Goal: Find specific page/section: Find specific page/section

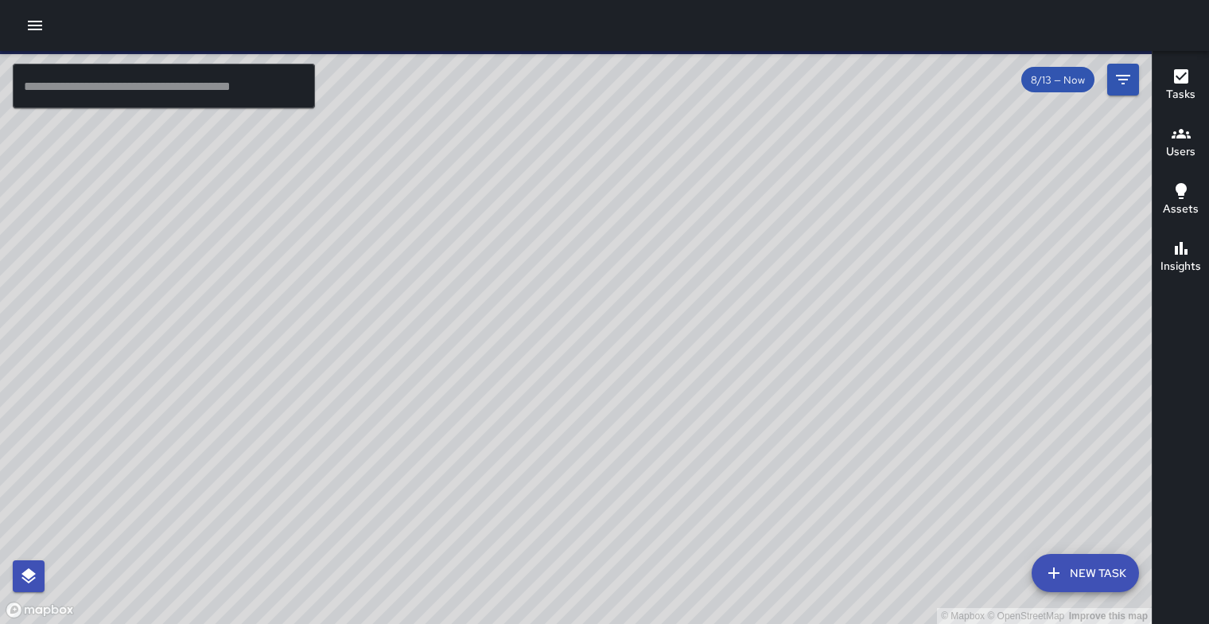
click at [612, 330] on div "© Mapbox © OpenStreetMap Improve this map" at bounding box center [576, 337] width 1152 height 573
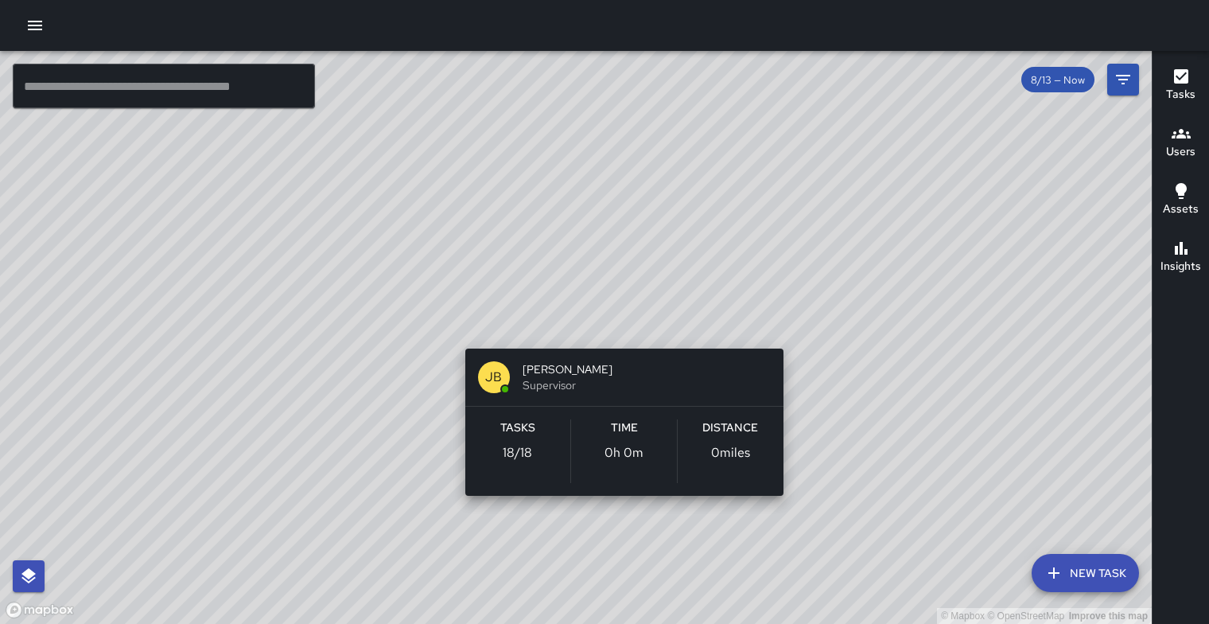
click at [612, 330] on div "© Mapbox © OpenStreetMap Improve this map [PERSON_NAME] Supervisor Tasks 18 / 1…" at bounding box center [576, 337] width 1152 height 573
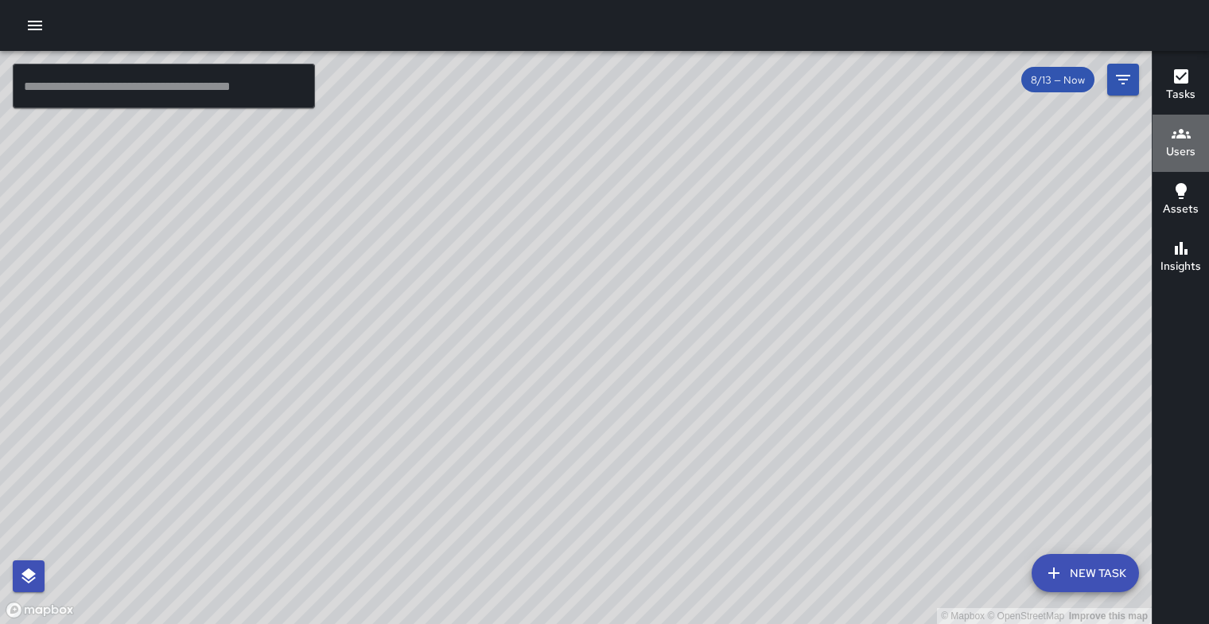
click at [1190, 146] on h6 "Users" at bounding box center [1180, 152] width 29 height 18
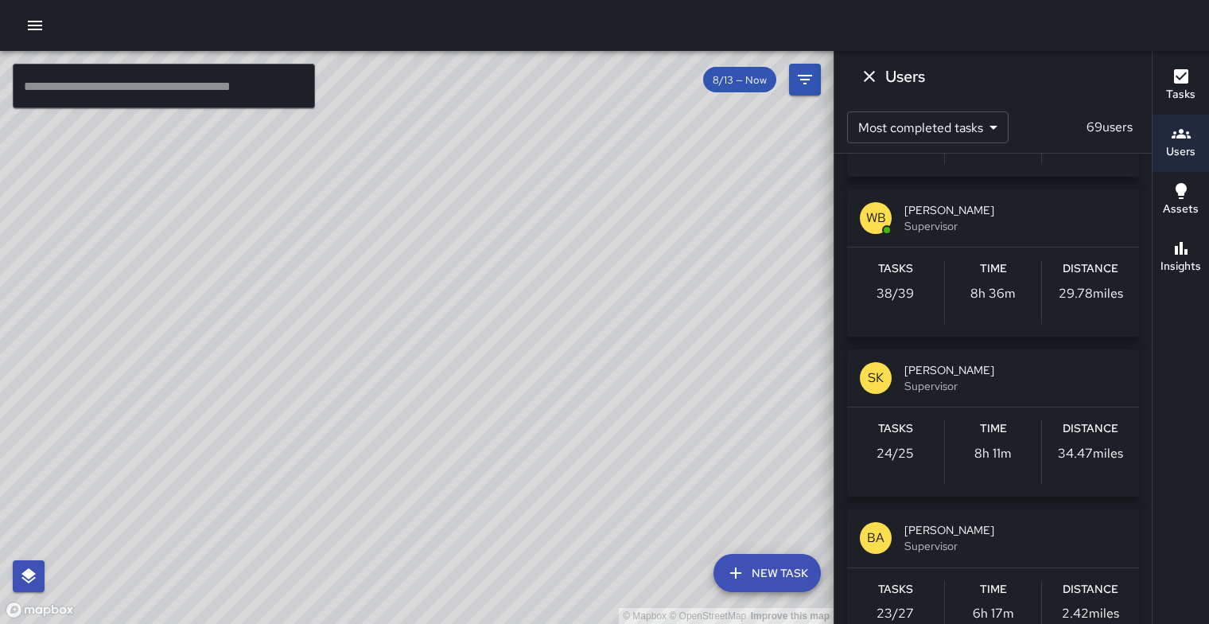
scroll to position [2466, 0]
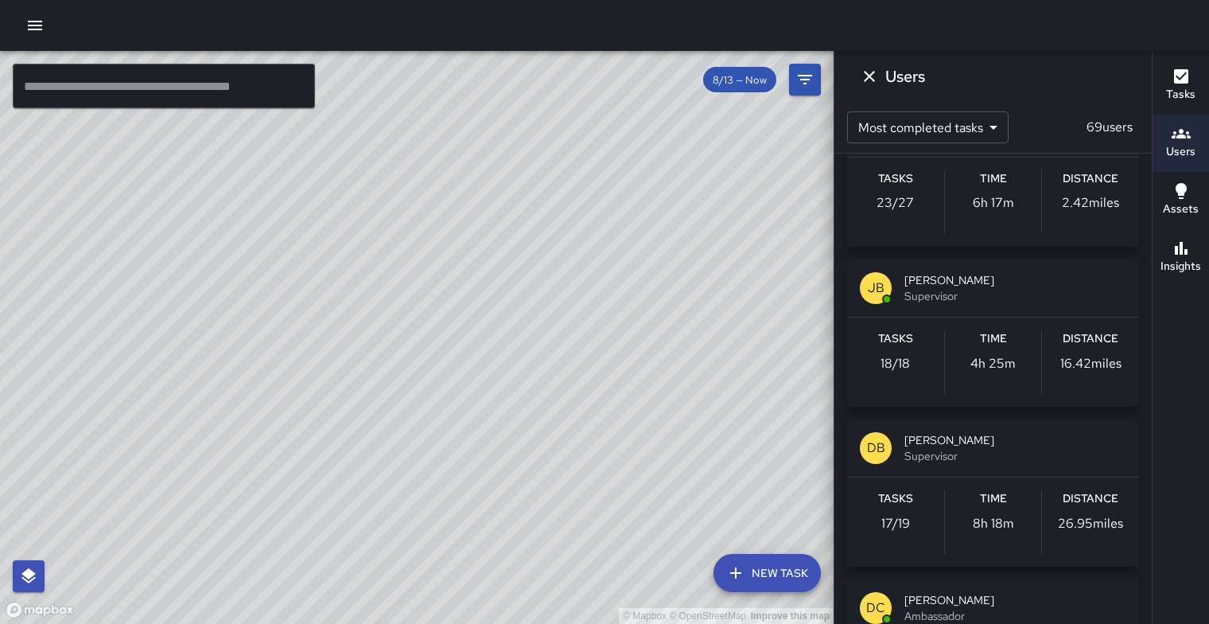
click at [964, 304] on span "Supervisor" at bounding box center [1016, 296] width 222 height 16
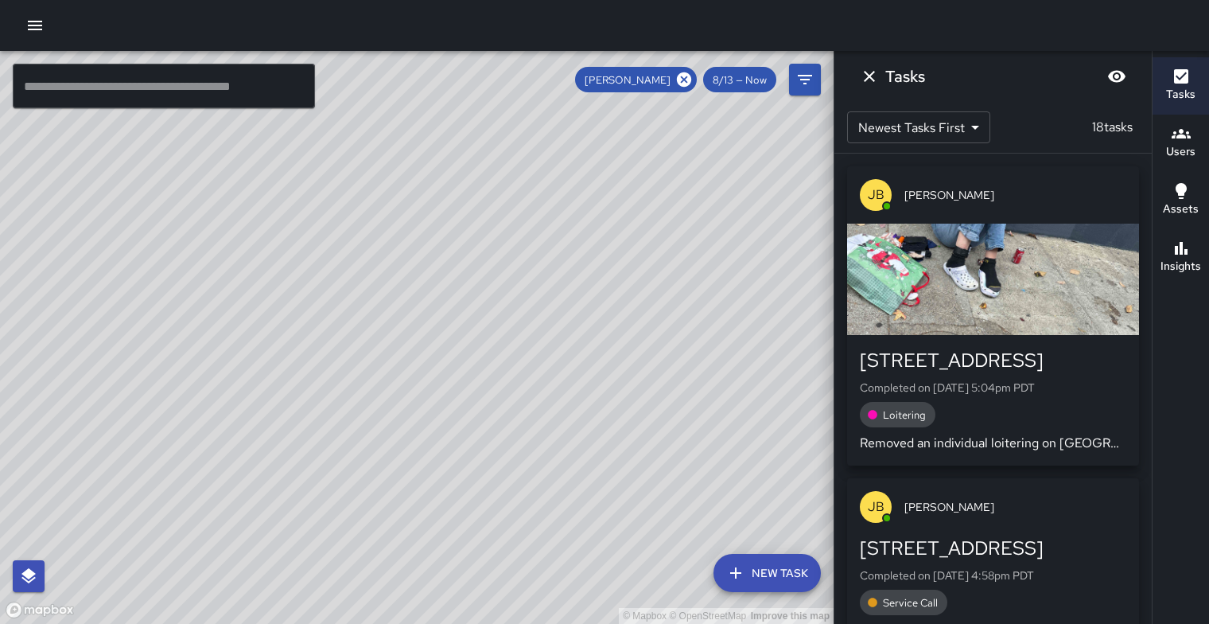
scroll to position [0, 0]
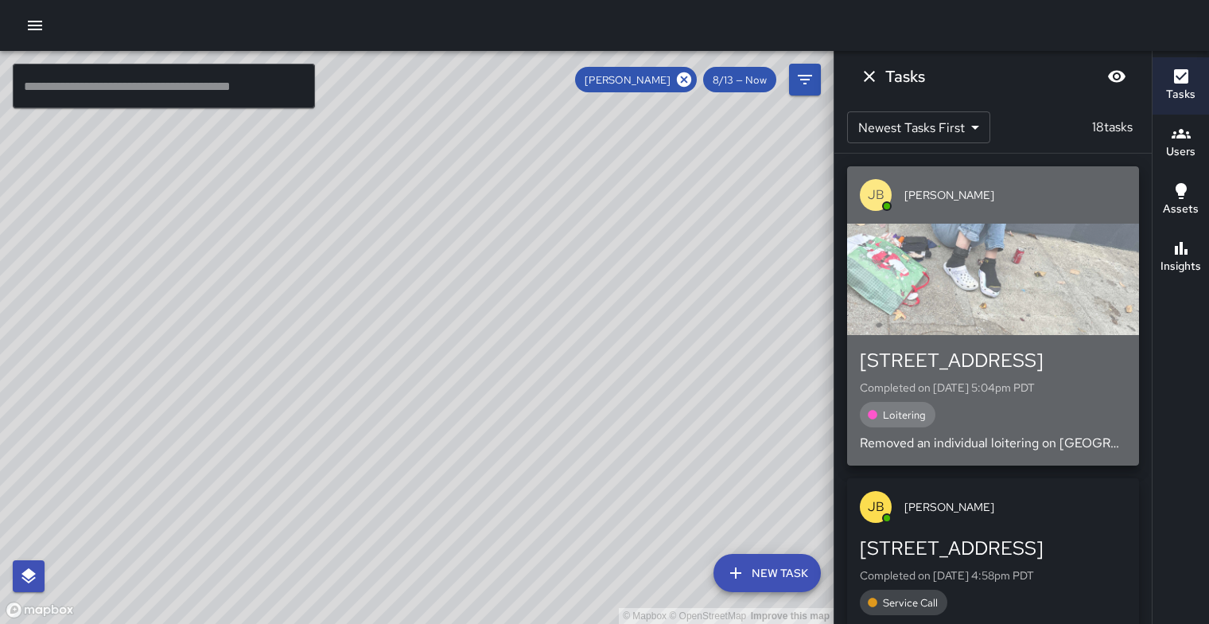
click at [1018, 276] on div "button" at bounding box center [993, 279] width 292 height 111
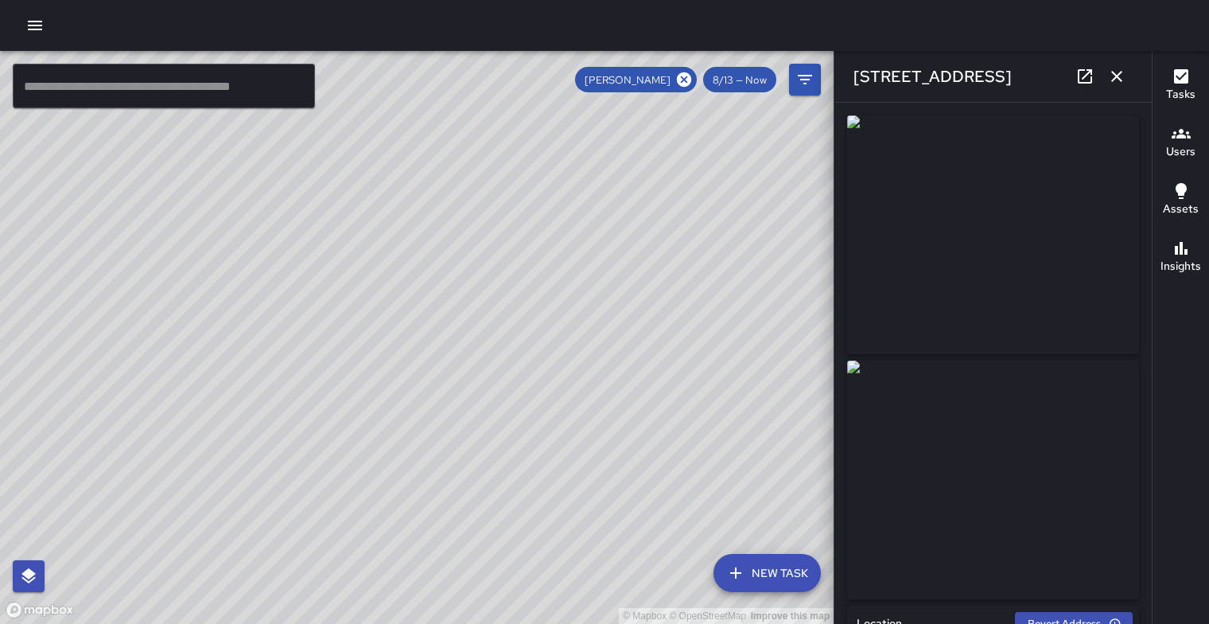
type input "**********"
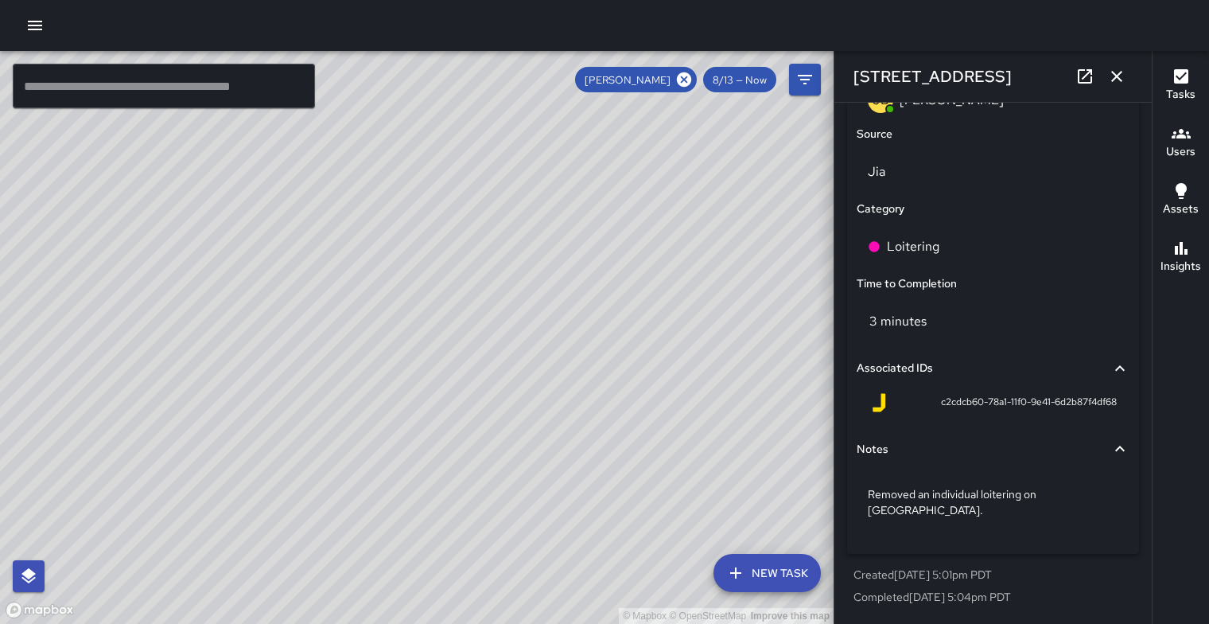
scroll to position [1123, 0]
click at [1119, 83] on icon "button" at bounding box center [1116, 76] width 19 height 19
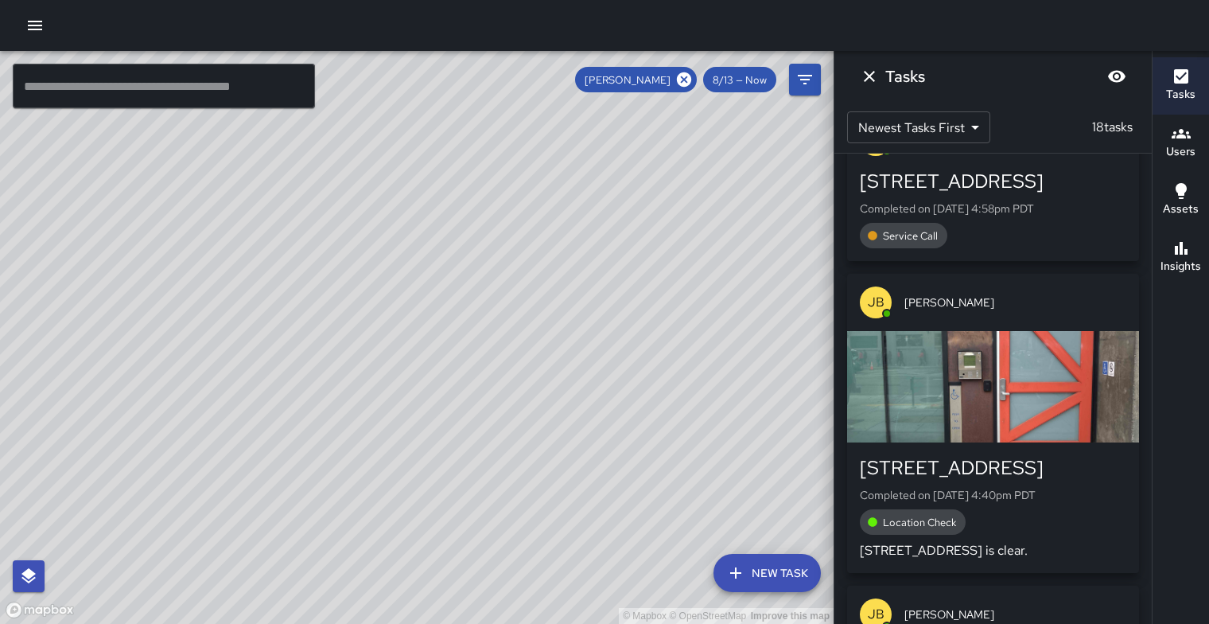
scroll to position [382, 0]
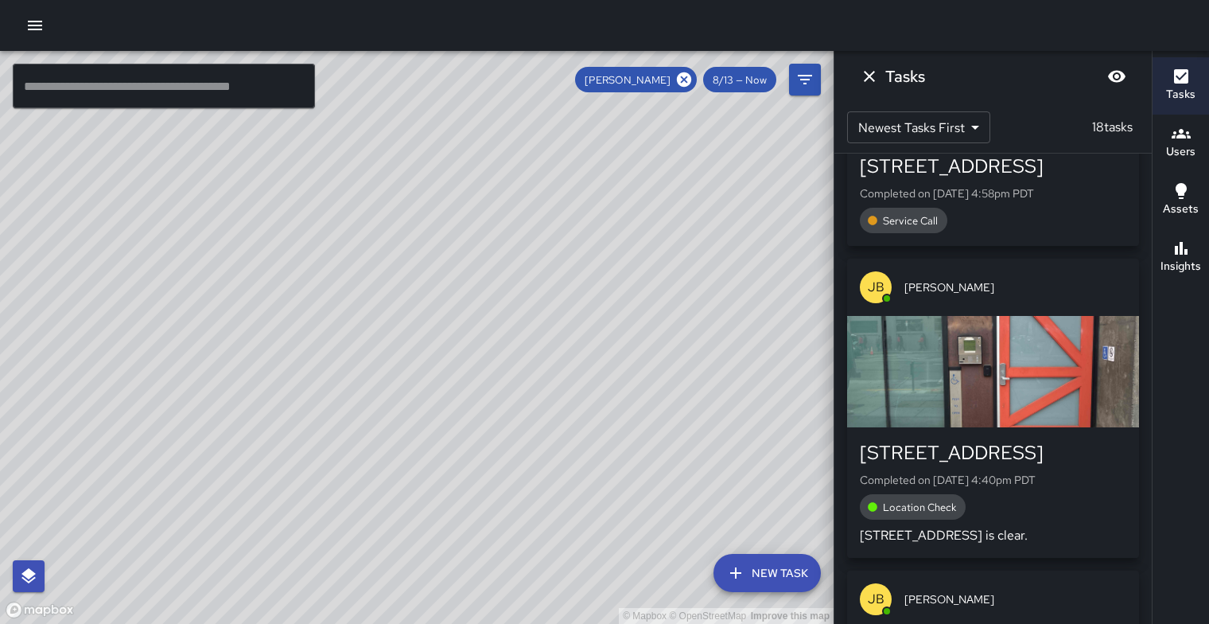
click at [1003, 179] on div "[STREET_ADDRESS]" at bounding box center [993, 166] width 267 height 25
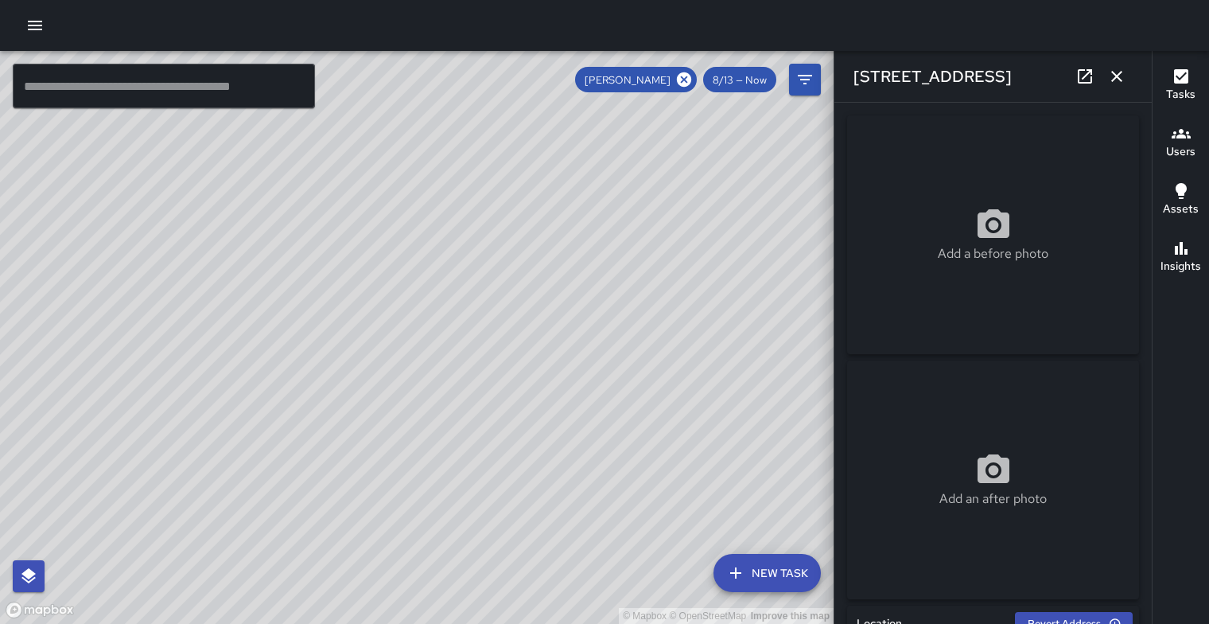
type input "**********"
click at [1112, 73] on icon "button" at bounding box center [1116, 76] width 11 height 11
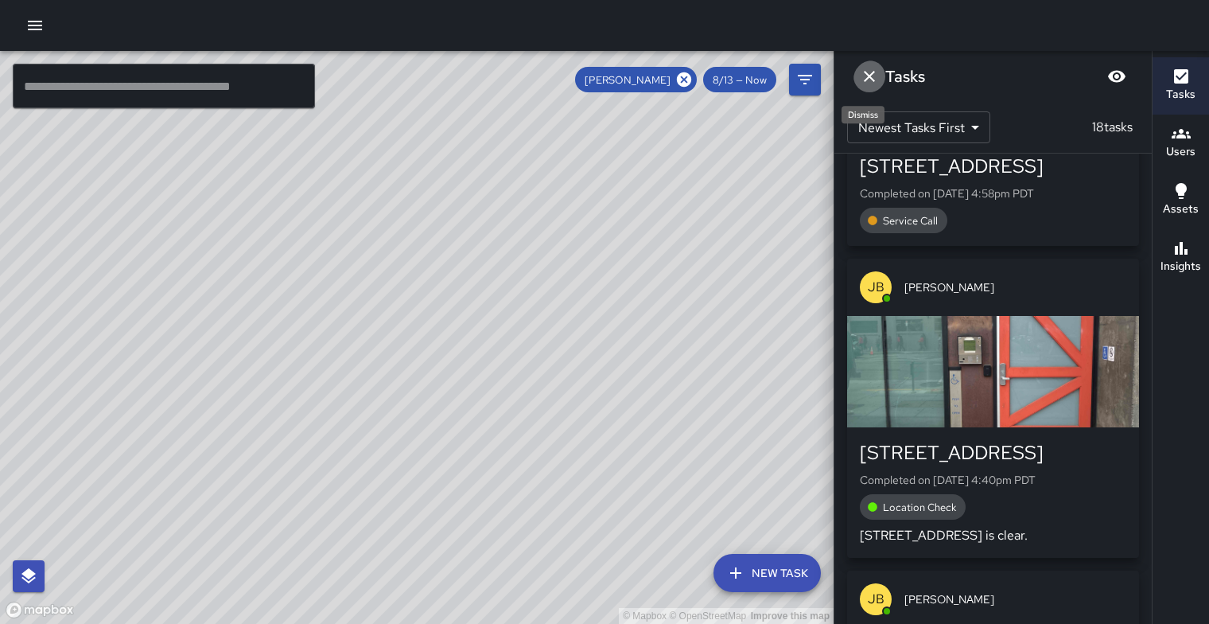
click at [874, 69] on icon "Dismiss" at bounding box center [869, 76] width 19 height 19
